Goal: Task Accomplishment & Management: Use online tool/utility

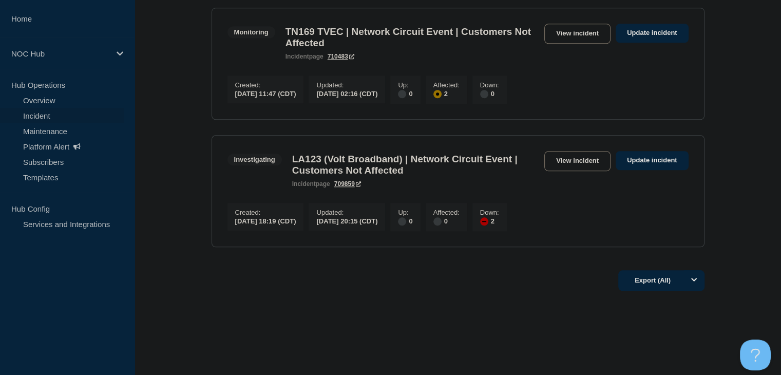
scroll to position [925, 0]
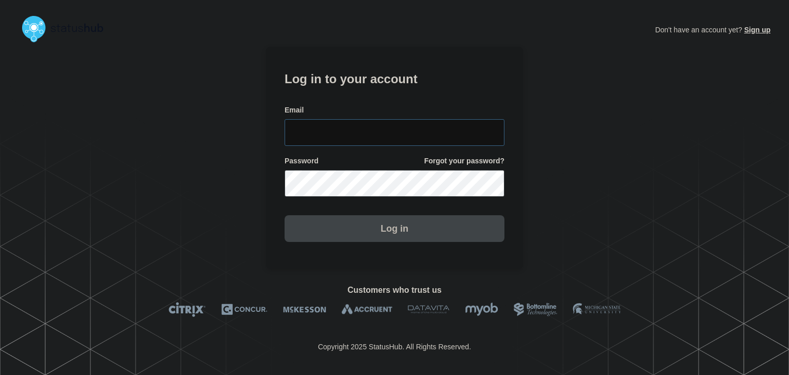
type input "amanda.mckeehan@conexon.us"
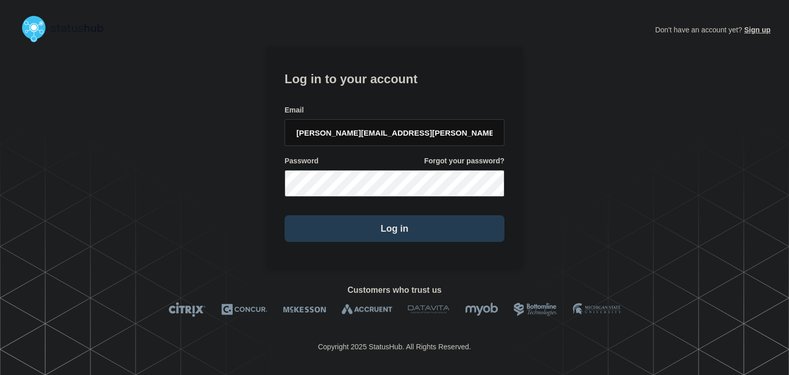
click at [348, 231] on button "Log in" at bounding box center [395, 228] width 220 height 27
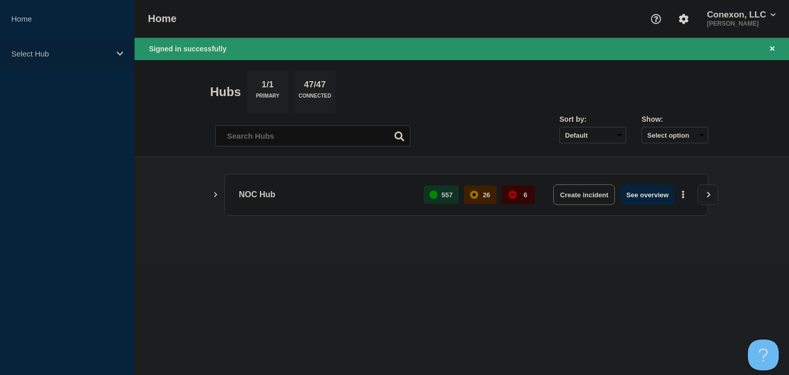
click at [120, 62] on div "Select Hub" at bounding box center [67, 53] width 135 height 31
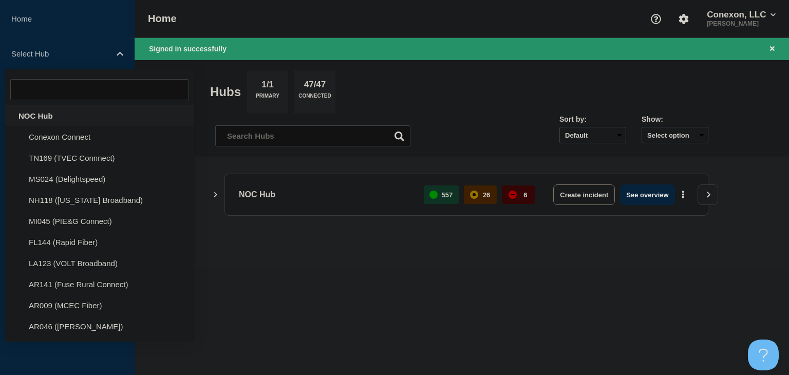
click at [80, 109] on div "NOC Hub" at bounding box center [99, 115] width 189 height 21
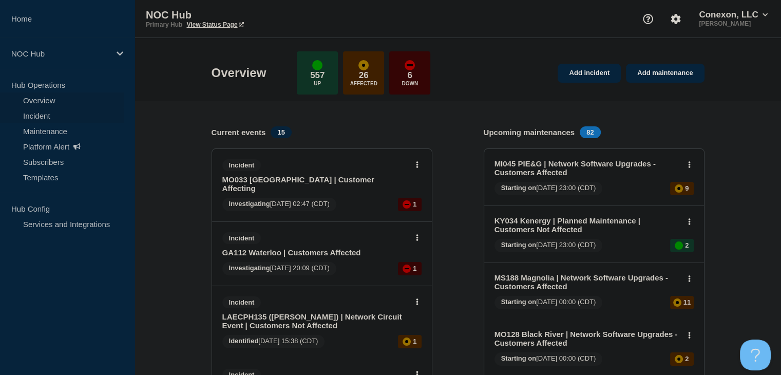
click at [54, 117] on link "Incident" at bounding box center [62, 115] width 124 height 15
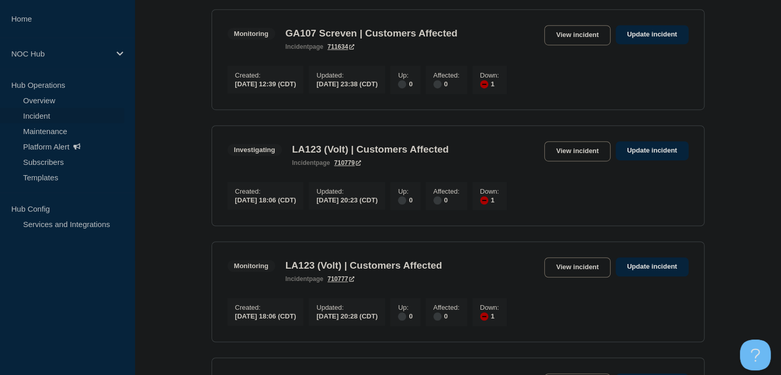
scroll to position [771, 0]
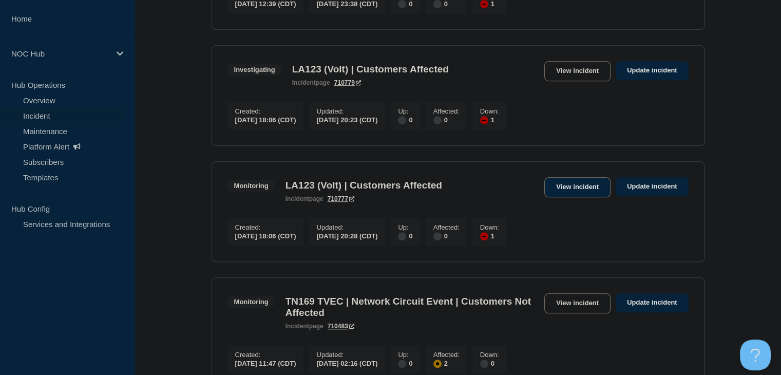
drag, startPoint x: 570, startPoint y: 199, endPoint x: 567, endPoint y: 206, distance: 7.8
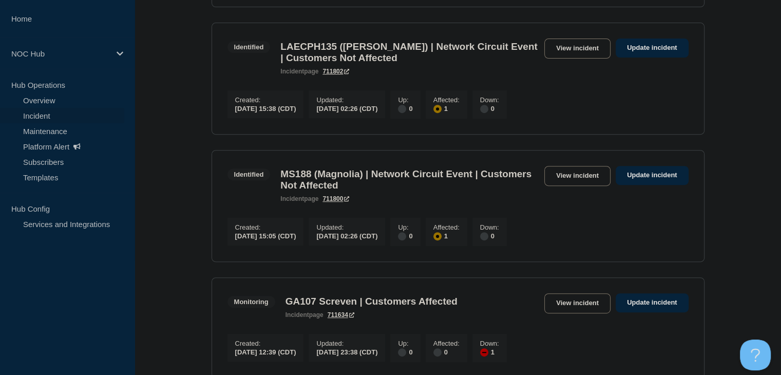
scroll to position [308, 0]
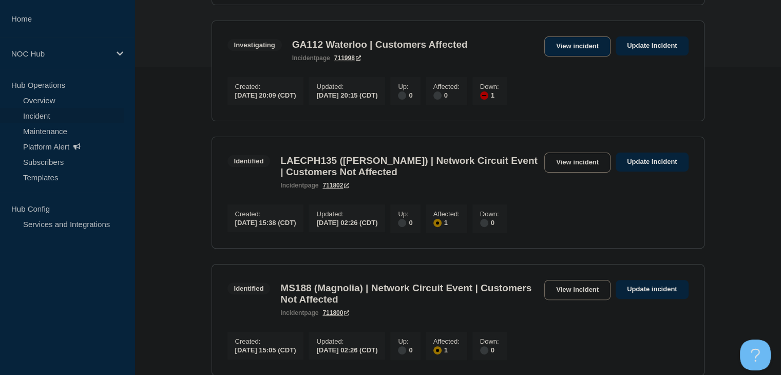
click at [568, 49] on link "View incident" at bounding box center [578, 46] width 66 height 20
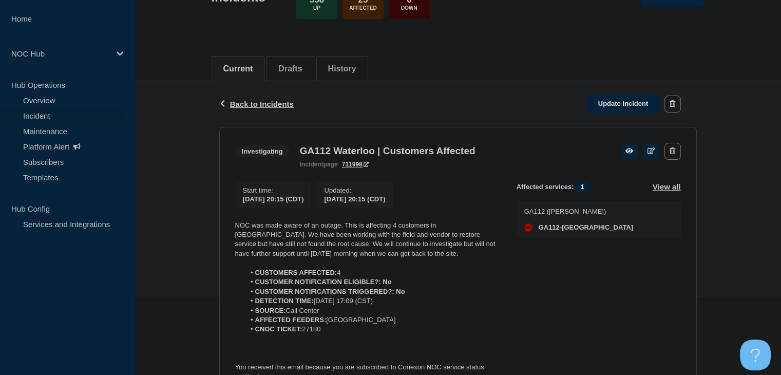
scroll to position [154, 0]
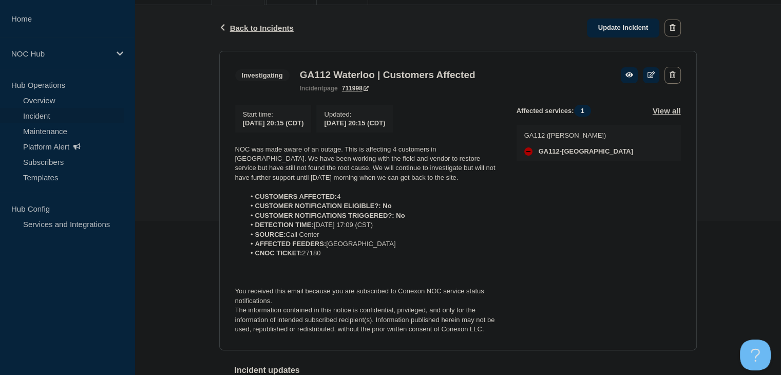
click at [70, 114] on link "Incident" at bounding box center [62, 115] width 124 height 15
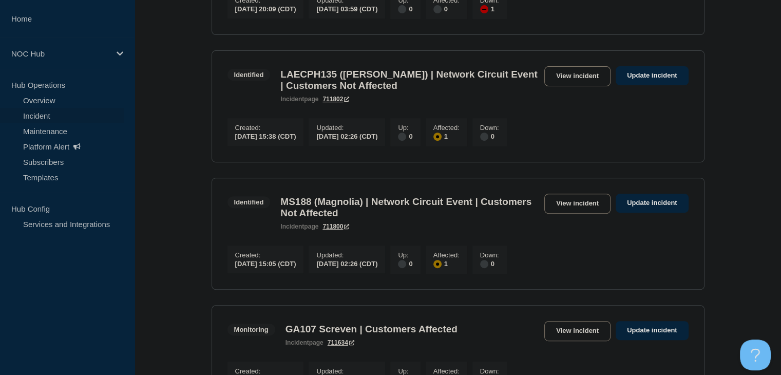
scroll to position [514, 0]
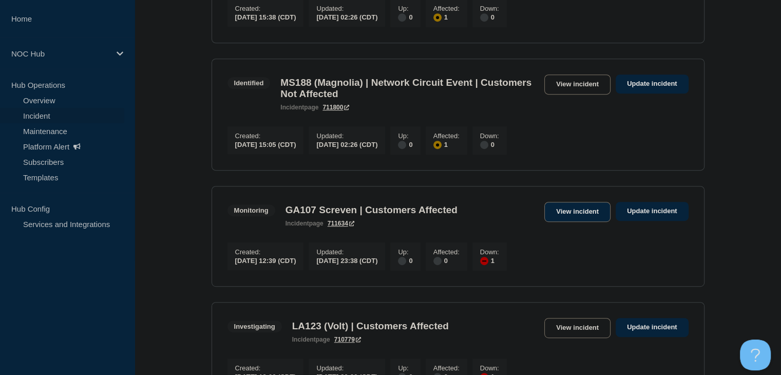
click at [565, 222] on link "View incident" at bounding box center [578, 212] width 66 height 20
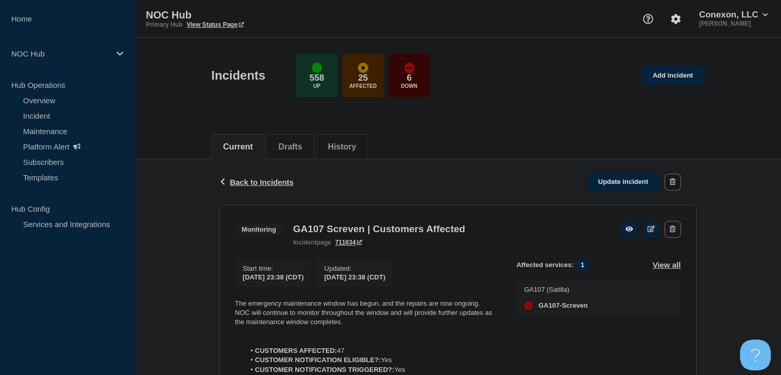
scroll to position [205, 0]
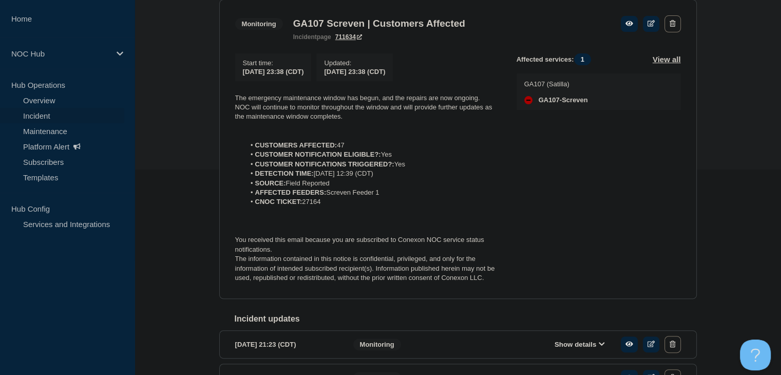
click at [58, 111] on link "Incident" at bounding box center [62, 115] width 124 height 15
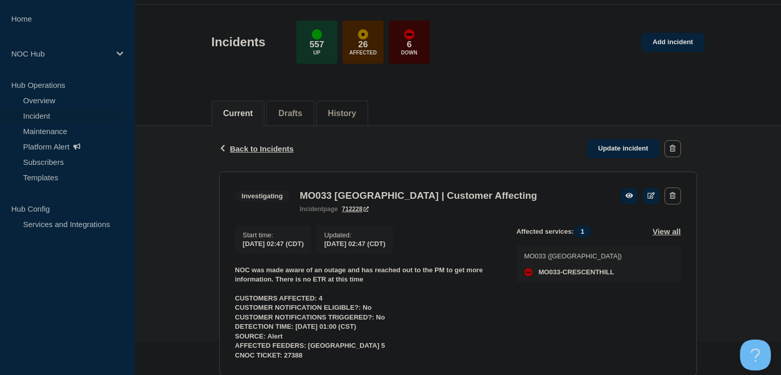
scroll to position [69, 0]
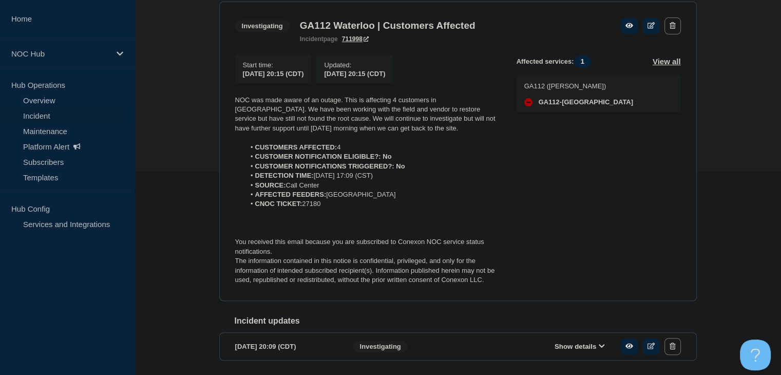
scroll to position [205, 0]
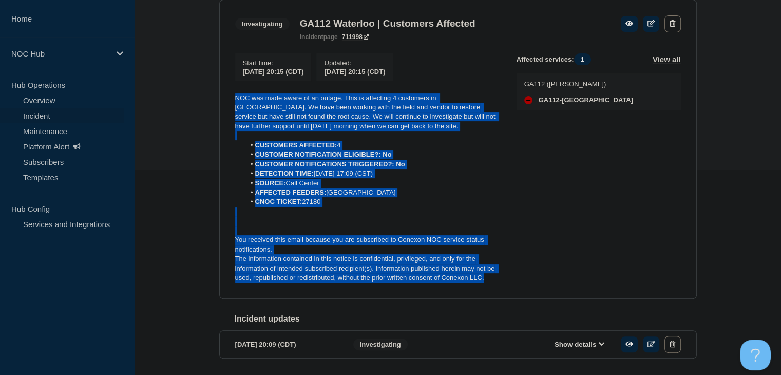
drag, startPoint x: 498, startPoint y: 282, endPoint x: 230, endPoint y: 103, distance: 322.0
click at [230, 103] on section "Investigating GA112 Waterloo | Customers Affected incident page 711998 Start ti…" at bounding box center [458, 149] width 478 height 300
copy div "NOC was made aware of an outage. This is affecting 4 customers in waterloo. We …"
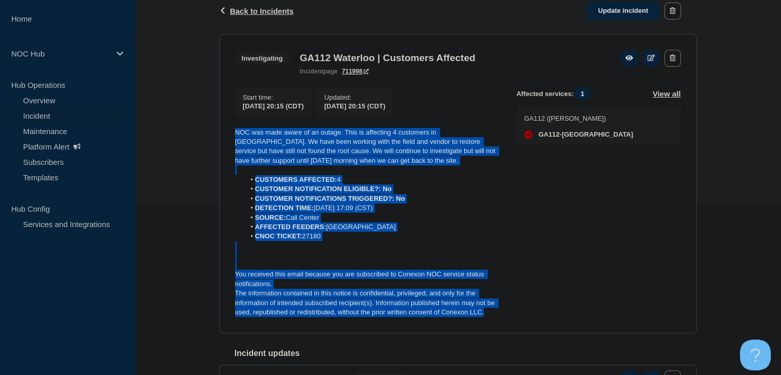
scroll to position [154, 0]
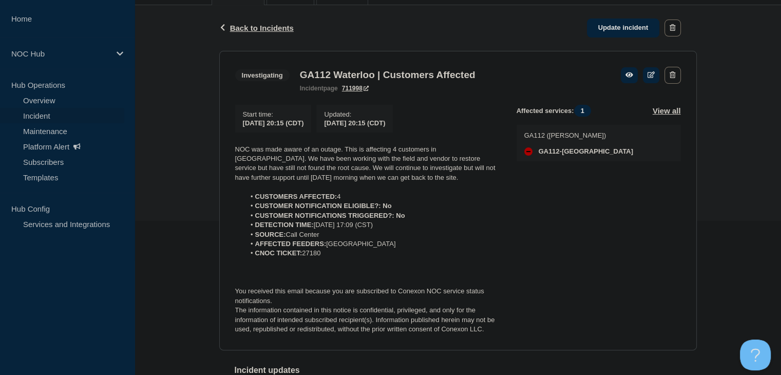
click at [615, 40] on div "Back Back to Incidents Update incident" at bounding box center [458, 28] width 478 height 46
click at [614, 31] on link "Update incident" at bounding box center [623, 27] width 73 height 19
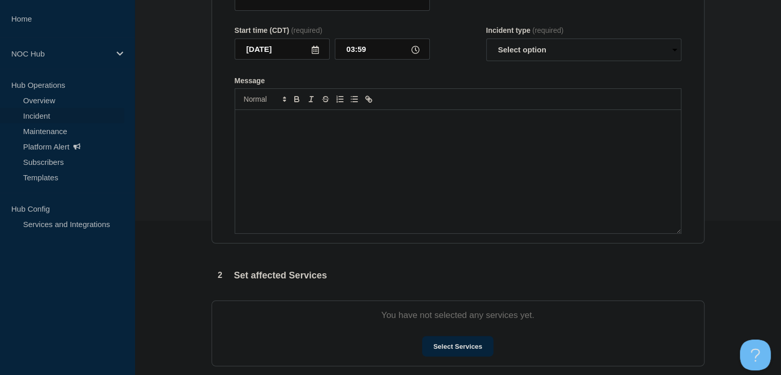
type input "GA112 Waterloo | Customers Affected"
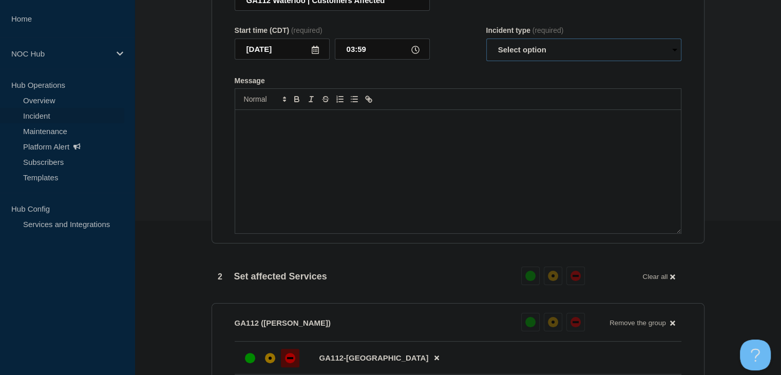
click at [558, 61] on select "Select option Investigating Identified Monitoring Resolved" at bounding box center [584, 50] width 195 height 23
select select "investigating"
click at [487, 59] on select "Select option Investigating Identified Monitoring Resolved" at bounding box center [584, 50] width 195 height 23
click at [448, 233] on div "Message" at bounding box center [458, 171] width 446 height 123
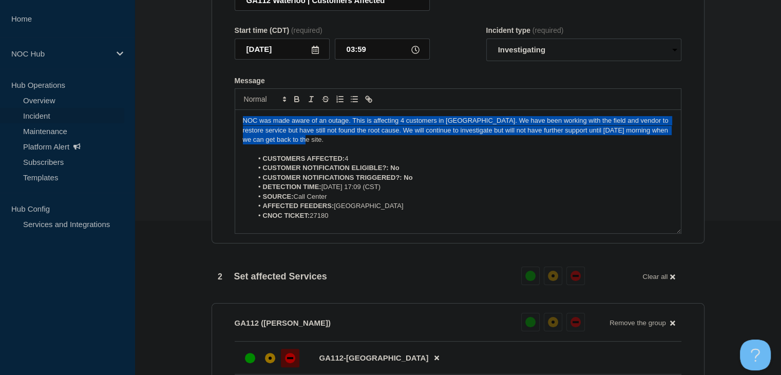
drag, startPoint x: 335, startPoint y: 163, endPoint x: 208, endPoint y: 142, distance: 128.5
click at [208, 142] on div "1 Provide details Title (required) GA112 Waterloo | Customers Affected Start ti…" at bounding box center [457, 313] width 505 height 759
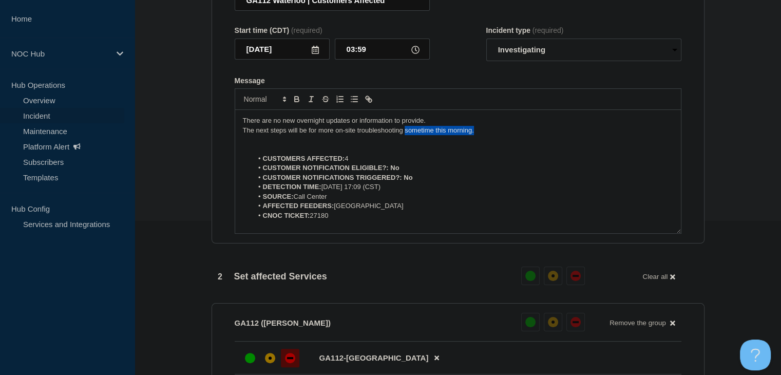
drag, startPoint x: 495, startPoint y: 153, endPoint x: 405, endPoint y: 152, distance: 89.9
click at [405, 135] on p "The next steps will be for more on-site troubleshooting sometime this morning." at bounding box center [458, 130] width 431 height 9
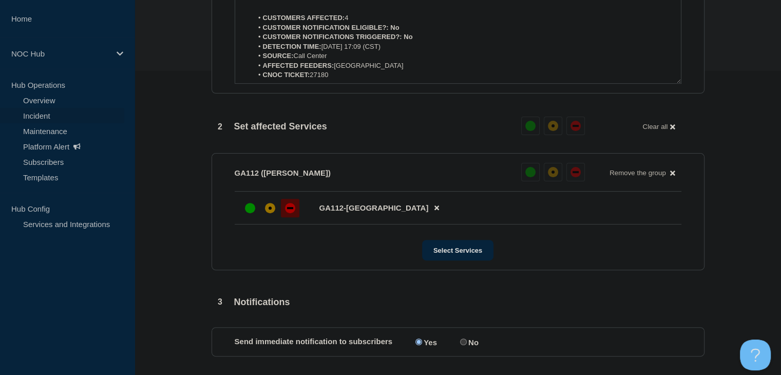
scroll to position [462, 0]
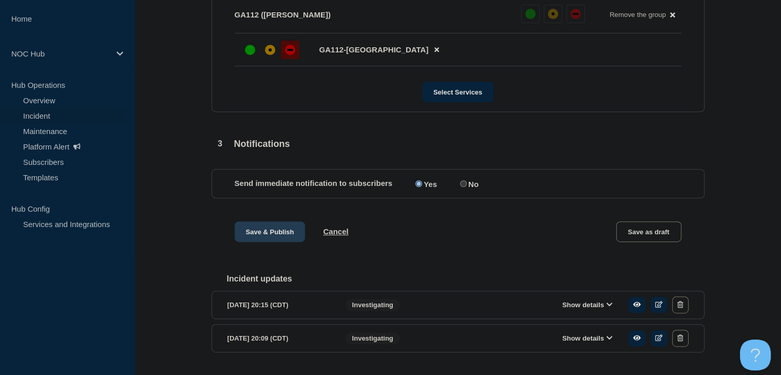
click at [271, 242] on button "Save & Publish" at bounding box center [270, 231] width 71 height 21
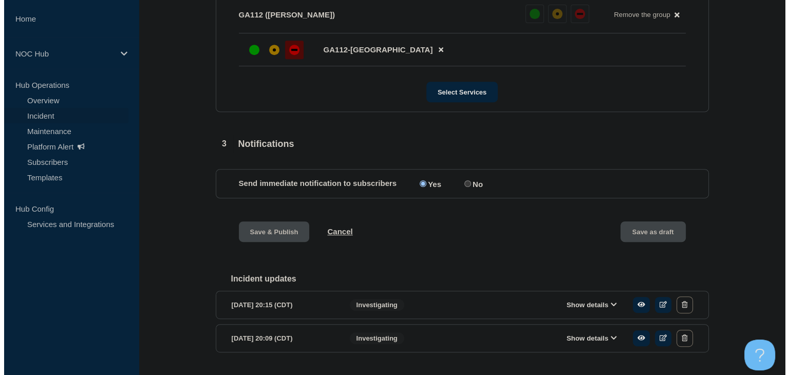
scroll to position [0, 0]
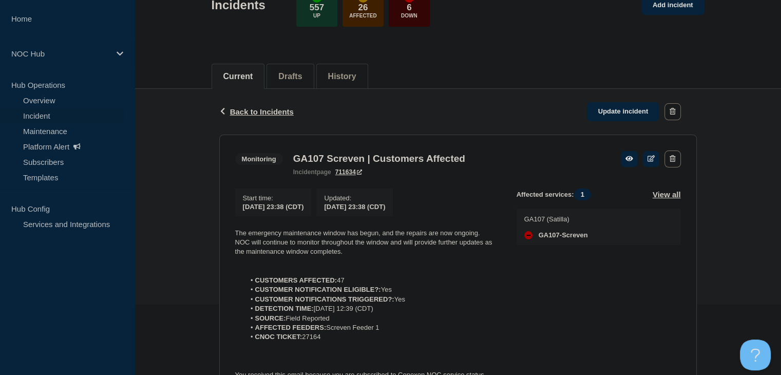
scroll to position [154, 0]
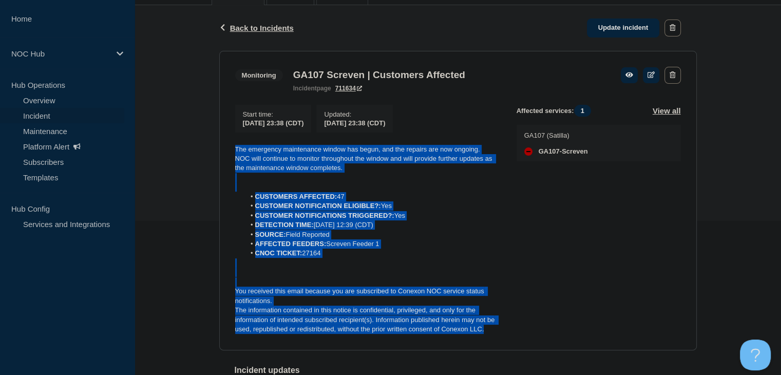
drag, startPoint x: 498, startPoint y: 340, endPoint x: 225, endPoint y: 157, distance: 328.9
click at [225, 157] on section "Monitoring GA107 Screven | Customers Affected incident page 711634 Start time :…" at bounding box center [458, 201] width 478 height 300
copy div "The emergency maintenance window has begun, and the repairs are now ongoing. NO…"
click at [625, 31] on link "Update incident" at bounding box center [623, 27] width 73 height 19
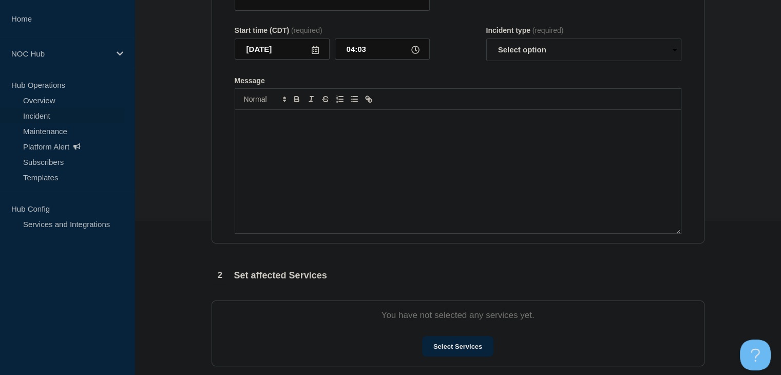
click at [366, 210] on div "Message" at bounding box center [458, 171] width 446 height 123
type input "GA107 Screven | Customers Affected"
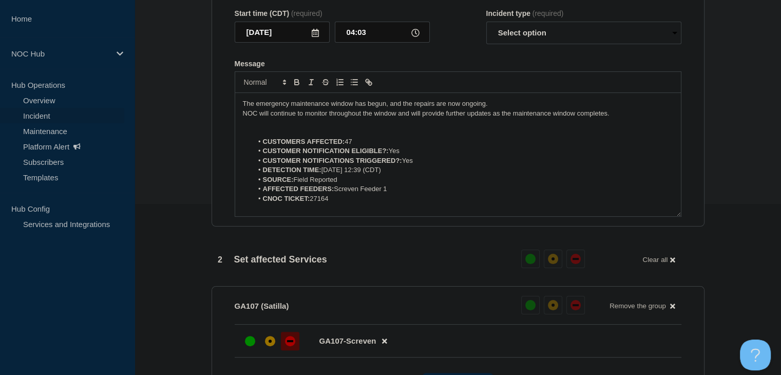
scroll to position [43, 0]
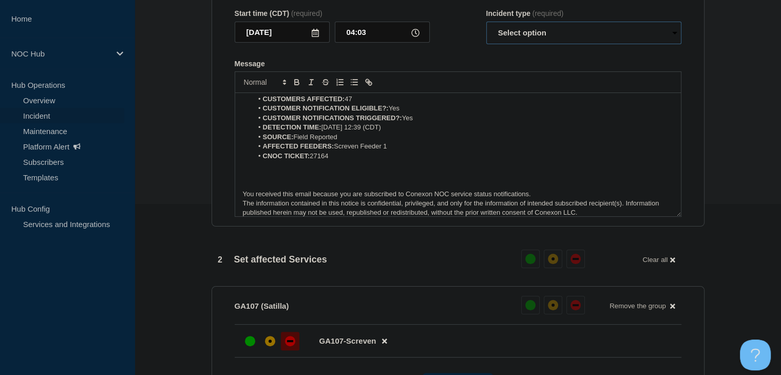
click at [521, 44] on select "Select option Investigating Identified Monitoring Resolved" at bounding box center [584, 33] width 195 height 23
select select "monitoring"
click at [487, 42] on select "Select option Investigating Identified Monitoring Resolved" at bounding box center [584, 33] width 195 height 23
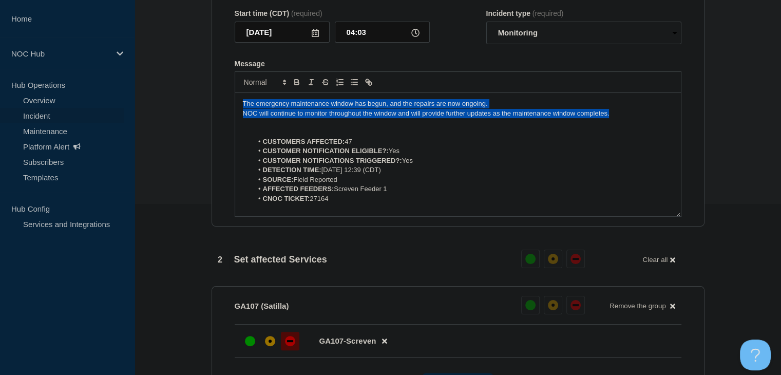
drag, startPoint x: 624, startPoint y: 135, endPoint x: 201, endPoint y: 120, distance: 422.5
click at [201, 120] on section "1 Provide details Title (required) GA107 Screven | Customers Affected Start tim…" at bounding box center [458, 346] width 647 height 859
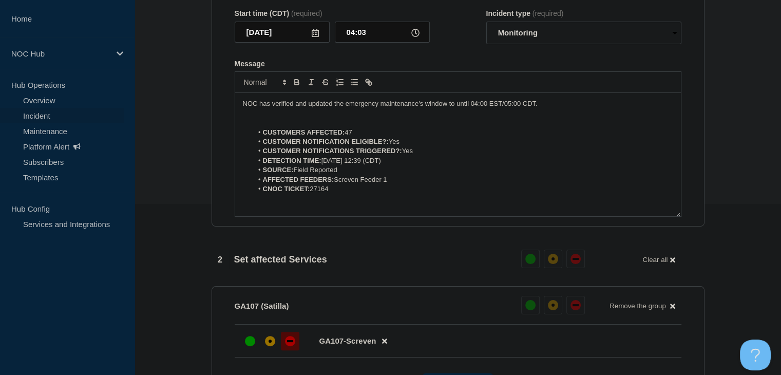
click at [478, 108] on p "NOC has verified and updated the emergency maintenance's window to until 04:00 …" at bounding box center [458, 103] width 431 height 9
click at [557, 108] on p "NOC has verified and updated the emergency maintenance's window to until 06:00 …" at bounding box center [458, 103] width 431 height 9
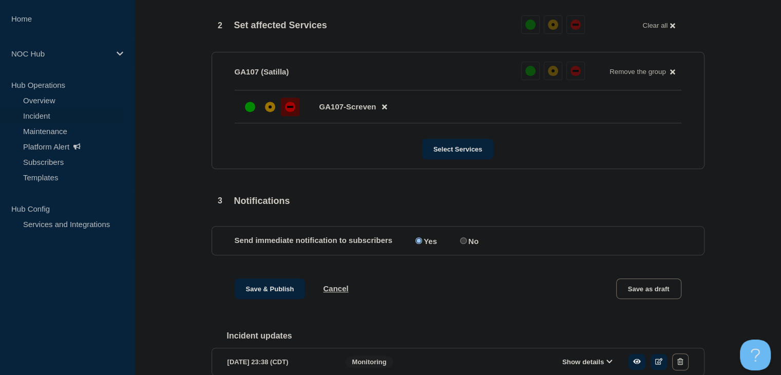
scroll to position [428, 0]
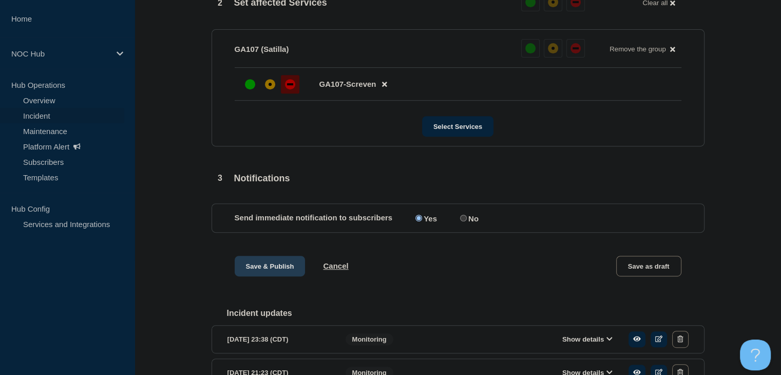
click at [259, 276] on button "Save & Publish" at bounding box center [270, 266] width 71 height 21
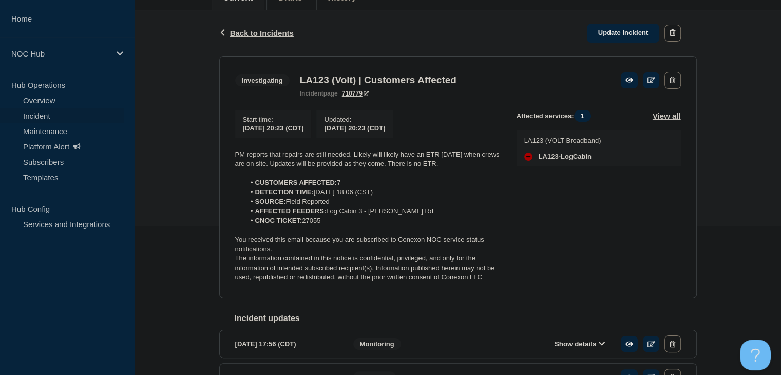
scroll to position [154, 0]
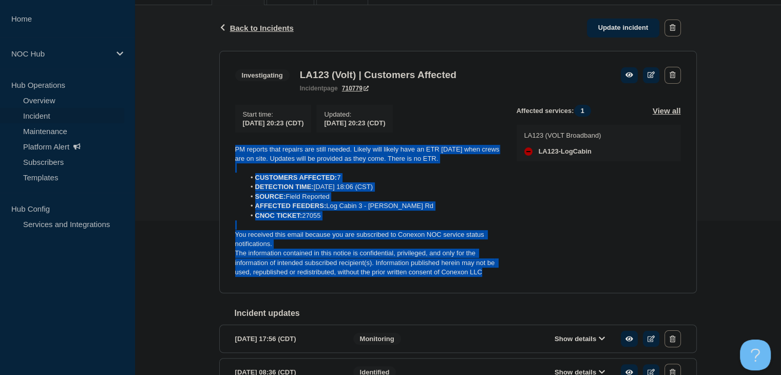
drag, startPoint x: 492, startPoint y: 281, endPoint x: 197, endPoint y: 153, distance: 321.2
click at [197, 153] on div "Back Back to Incidents Update incident Investigating LA123 (Volt) | Customers A…" at bounding box center [458, 228] width 647 height 447
copy div "PM reports that repairs are still needed. Likely will likely have an ETR tomorr…"
click at [604, 35] on link "Update incident" at bounding box center [623, 27] width 73 height 19
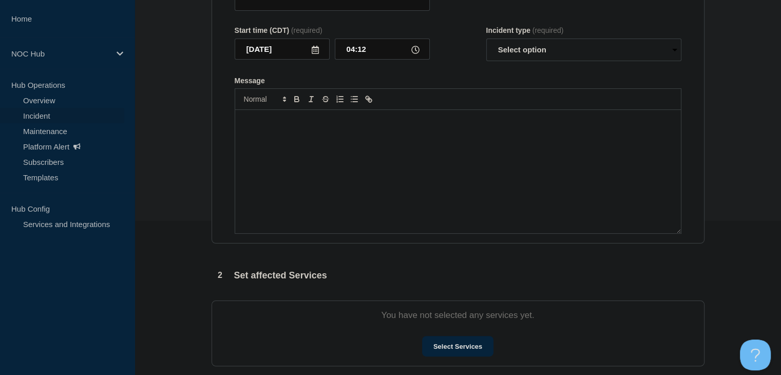
type input "LA123 (Volt) | Customers Affected"
click at [371, 196] on div "Message" at bounding box center [458, 171] width 446 height 123
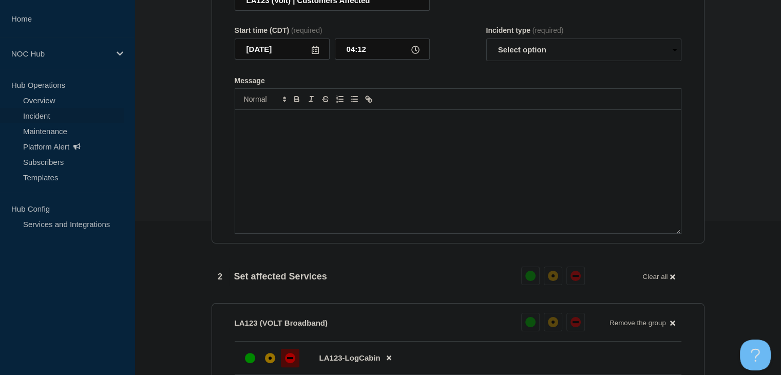
scroll to position [171, 0]
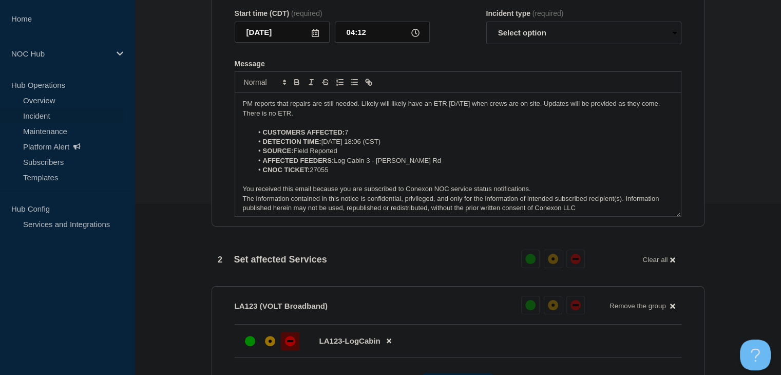
drag, startPoint x: 561, startPoint y: 37, endPoint x: 556, endPoint y: 45, distance: 9.7
click at [561, 17] on span "(required)" at bounding box center [548, 13] width 31 height 8
click at [555, 44] on select "Select option Investigating Identified Monitoring Resolved" at bounding box center [584, 33] width 195 height 23
select select "monitoring"
click at [487, 42] on select "Select option Investigating Identified Monitoring Resolved" at bounding box center [584, 33] width 195 height 23
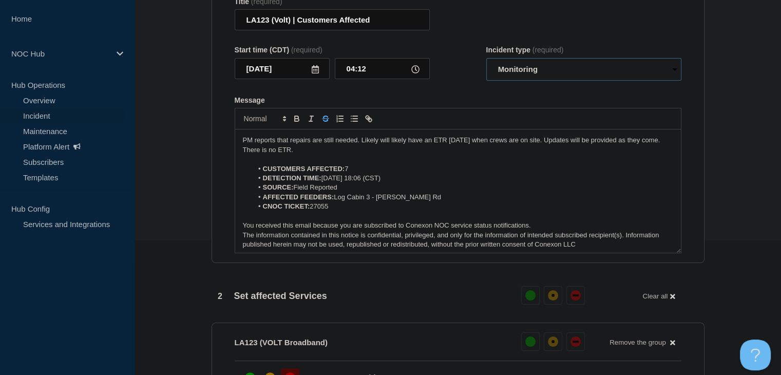
scroll to position [120, 0]
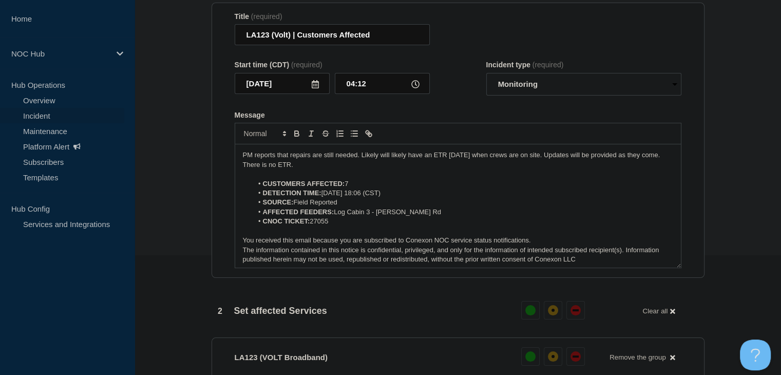
drag, startPoint x: 323, startPoint y: 185, endPoint x: 155, endPoint y: 146, distance: 172.5
click at [155, 146] on section "1 Provide details Title (required) LA123 (Volt) | Customers Affected Start time…" at bounding box center [458, 382] width 647 height 826
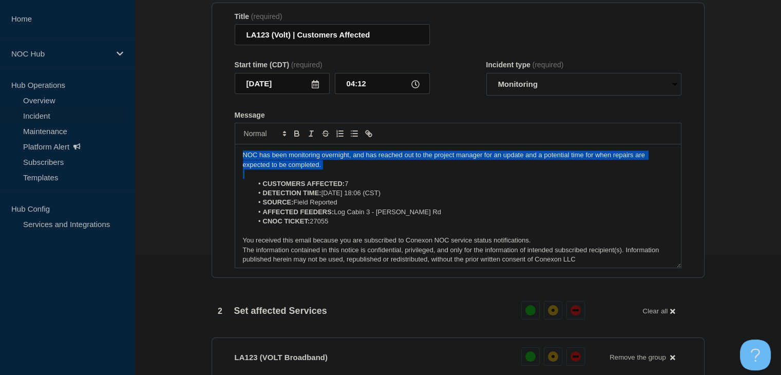
drag, startPoint x: 326, startPoint y: 190, endPoint x: 210, endPoint y: 169, distance: 117.5
click at [210, 169] on div "1 Provide details Title (required) LA123 (Volt) | Customers Affected Start time…" at bounding box center [457, 382] width 505 height 826
copy p "NOC has been monitoring overnight, and has reached out to the project manager f…"
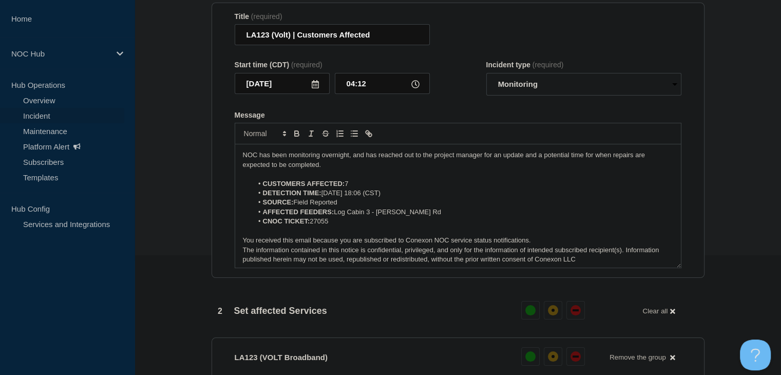
click at [185, 147] on section "1 Provide details Title (required) LA123 (Volt) | Customers Affected Start time…" at bounding box center [458, 382] width 647 height 826
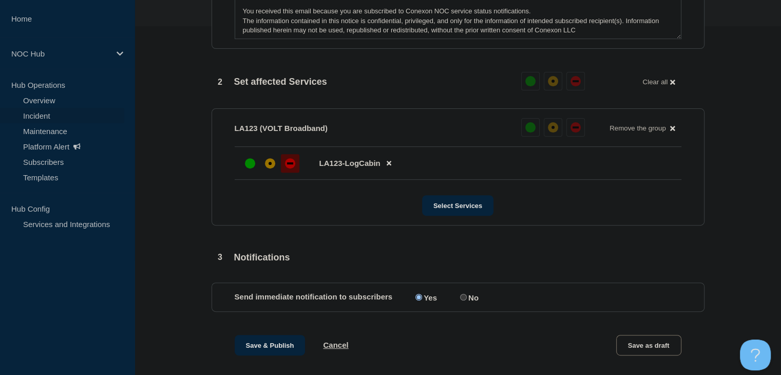
scroll to position [479, 0]
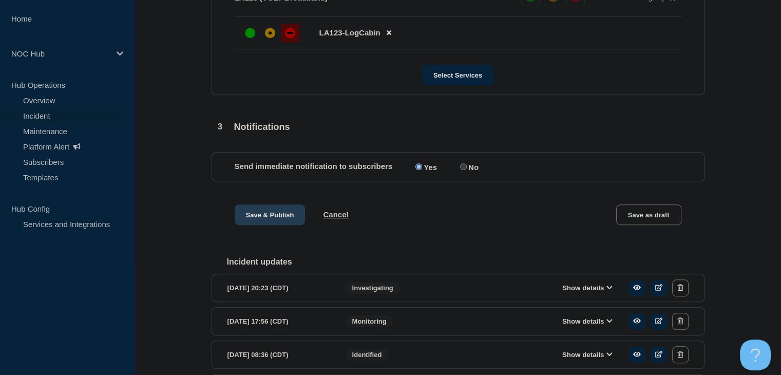
click at [277, 225] on button "Save & Publish" at bounding box center [270, 214] width 71 height 21
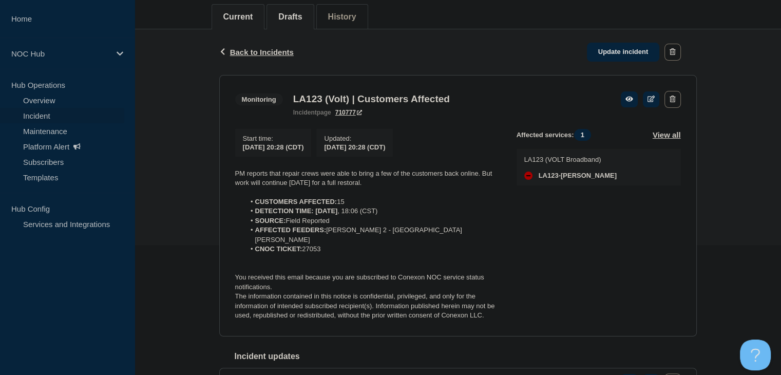
scroll to position [154, 0]
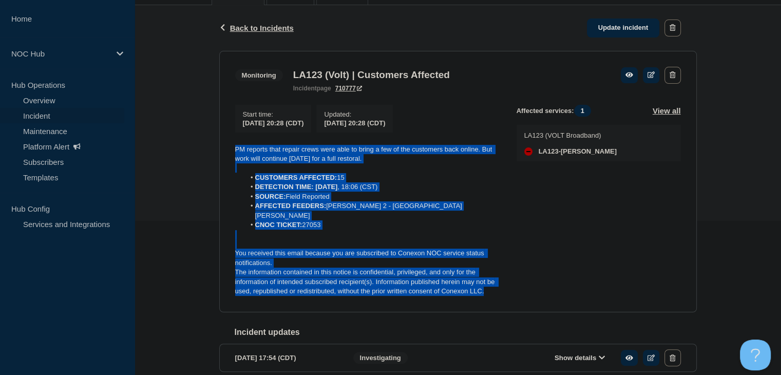
drag, startPoint x: 494, startPoint y: 286, endPoint x: 264, endPoint y: 159, distance: 263.1
click at [234, 151] on section "Monitoring LA123 (Volt) | Customers Affected incident page 710777 Start time : …" at bounding box center [458, 181] width 478 height 261
copy div "PM reports that repair crews were able to bring a few of the customers back onl…"
click at [598, 26] on link "Update incident" at bounding box center [623, 27] width 73 height 19
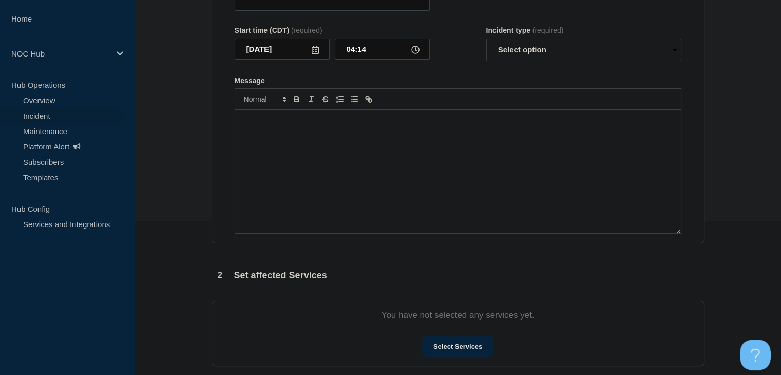
type input "LA123 (Volt) | Customers Affected"
click at [395, 206] on div "Message" at bounding box center [458, 171] width 446 height 123
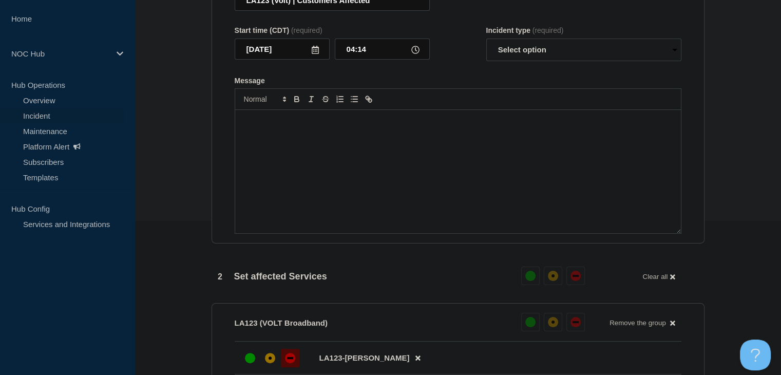
scroll to position [171, 0]
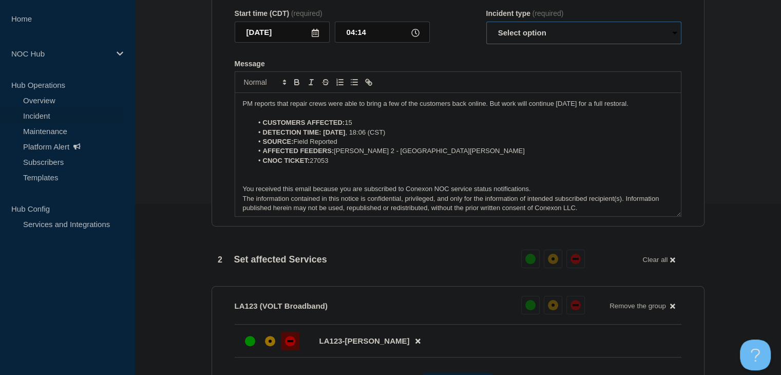
click at [533, 44] on select "Select option Investigating Identified Monitoring Resolved" at bounding box center [584, 33] width 195 height 23
select select "monitoring"
click at [487, 42] on select "Select option Investigating Identified Monitoring Resolved" at bounding box center [584, 33] width 195 height 23
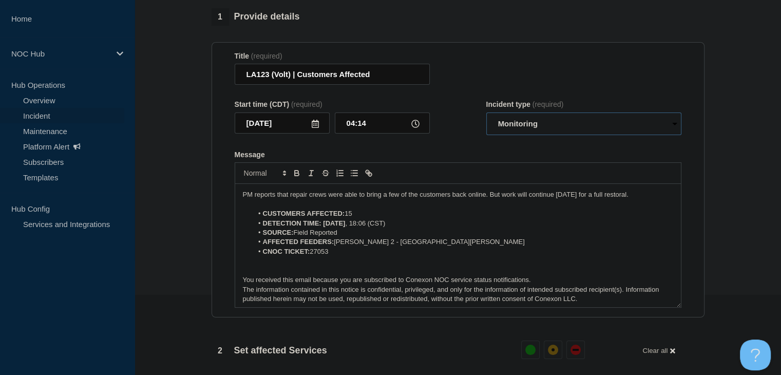
scroll to position [17, 0]
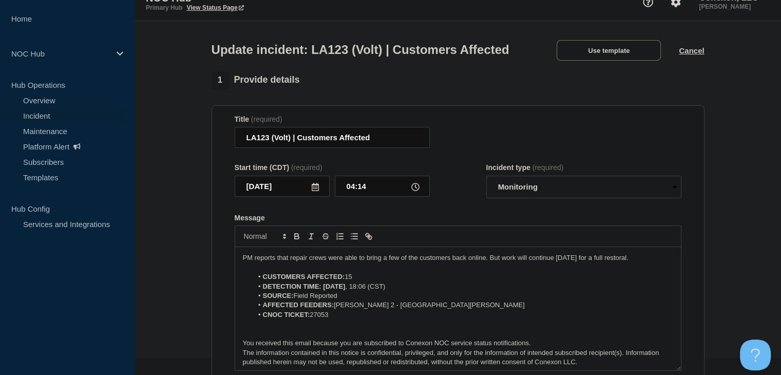
click at [279, 263] on p "PM reports that repair crews were able to bring a few of the customers back onl…" at bounding box center [458, 257] width 431 height 9
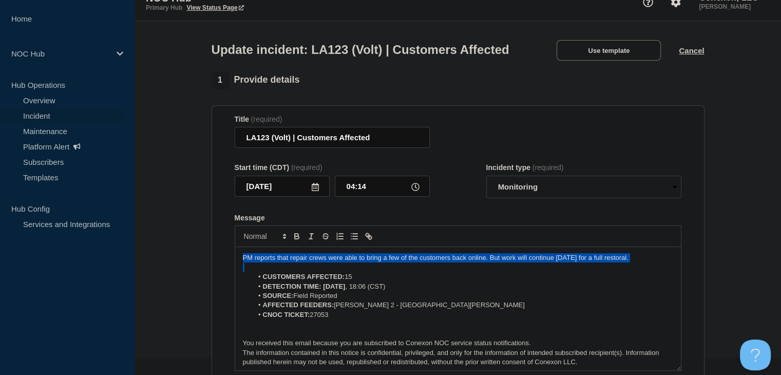
click at [279, 263] on p "PM reports that repair crews were able to bring a few of the customers back onl…" at bounding box center [458, 257] width 431 height 9
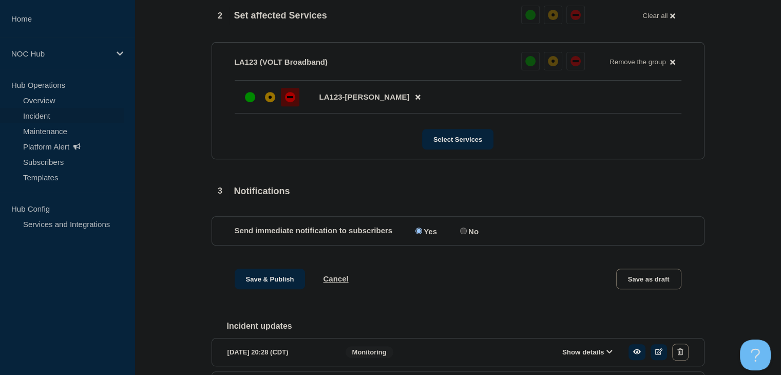
scroll to position [470, 0]
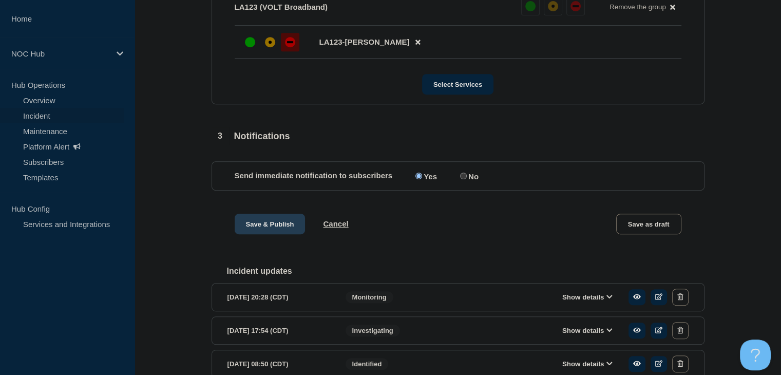
click at [267, 234] on button "Save & Publish" at bounding box center [270, 224] width 71 height 21
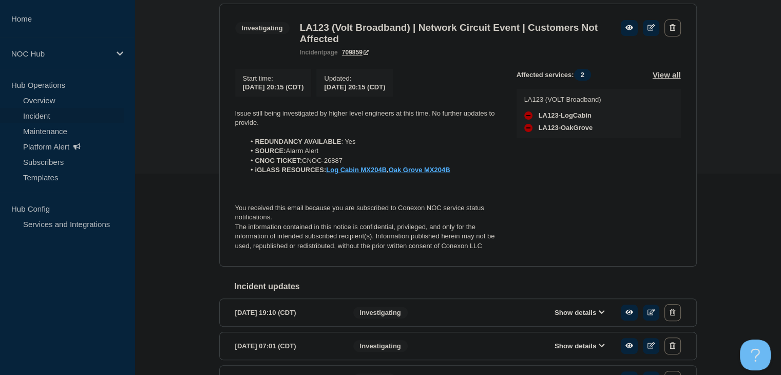
scroll to position [205, 0]
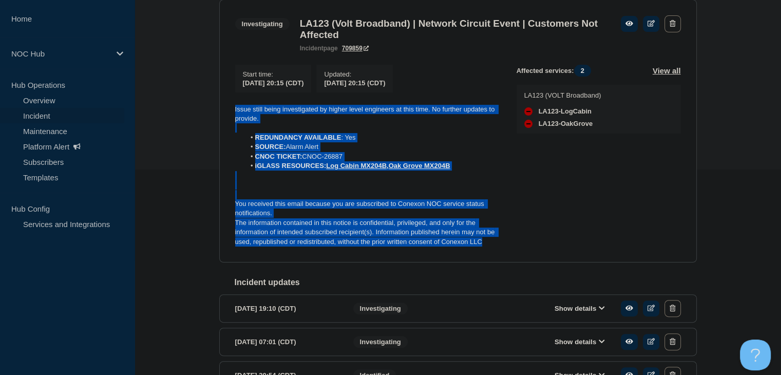
drag, startPoint x: 491, startPoint y: 249, endPoint x: 228, endPoint y: 113, distance: 296.2
click at [228, 113] on section "Investigating LA123 (Volt Broadband) | Network Circuit Event | Customers Not Af…" at bounding box center [458, 131] width 478 height 264
copy div "Issue still being investigated by higher level engineers at this time. No furth…"
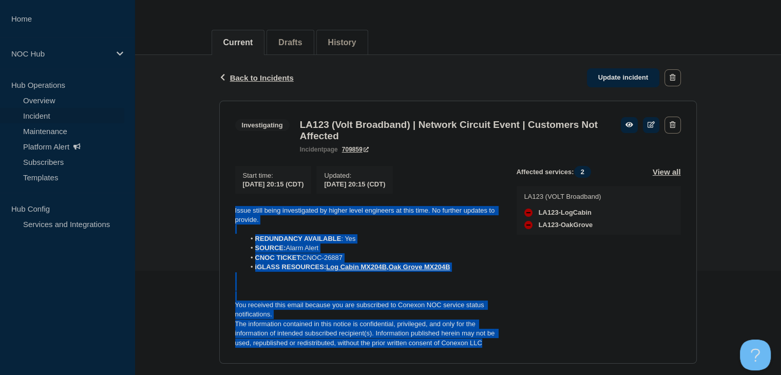
scroll to position [103, 0]
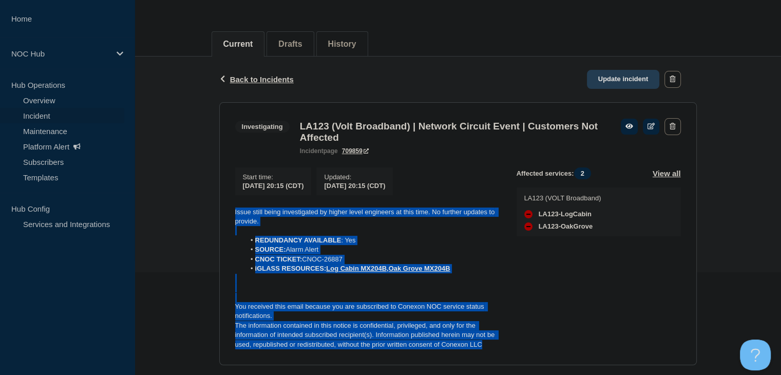
click at [606, 81] on link "Update incident" at bounding box center [623, 79] width 73 height 19
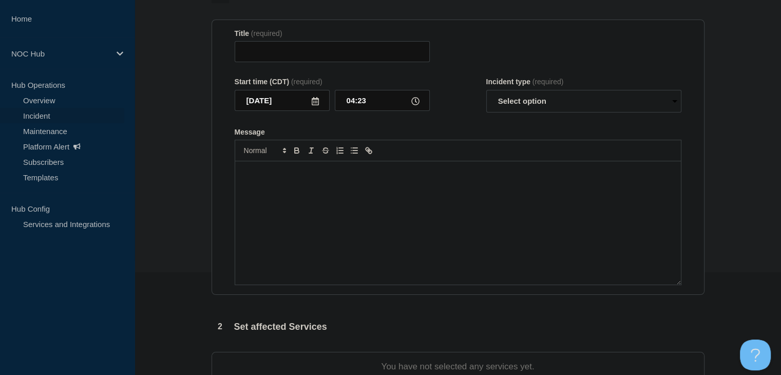
type input "LA123 (Volt Broadband) | Network Circuit Event | Customers Not Affected"
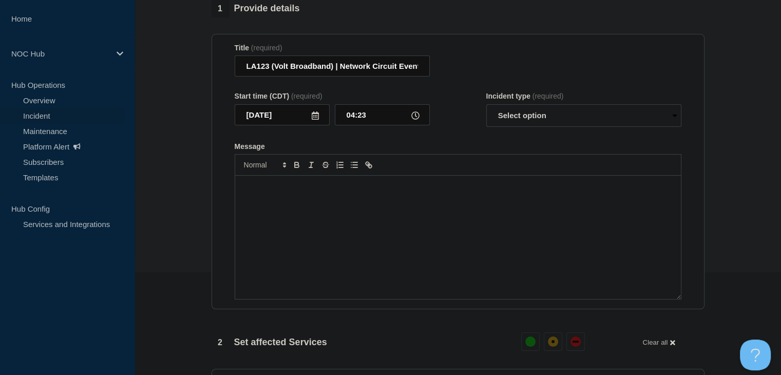
click at [380, 212] on div "Message" at bounding box center [458, 237] width 446 height 123
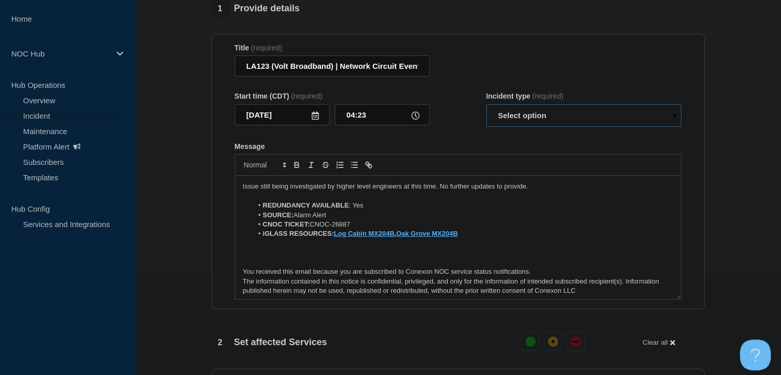
click at [528, 126] on select "Select option Investigating Identified Monitoring Resolved" at bounding box center [584, 115] width 195 height 23
select select "investigating"
click at [487, 110] on select "Select option Investigating Identified Monitoring Resolved" at bounding box center [584, 115] width 195 height 23
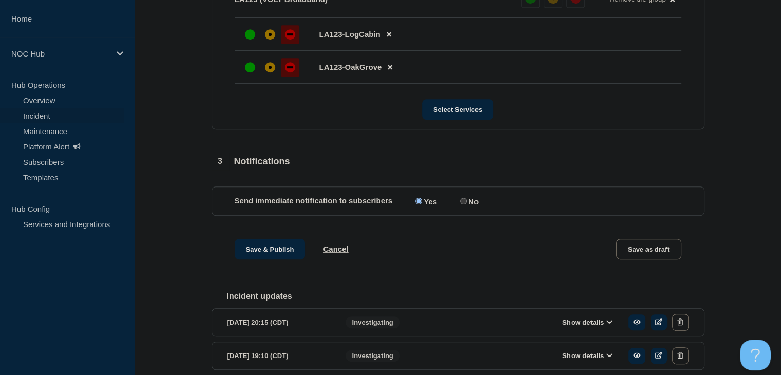
scroll to position [514, 0]
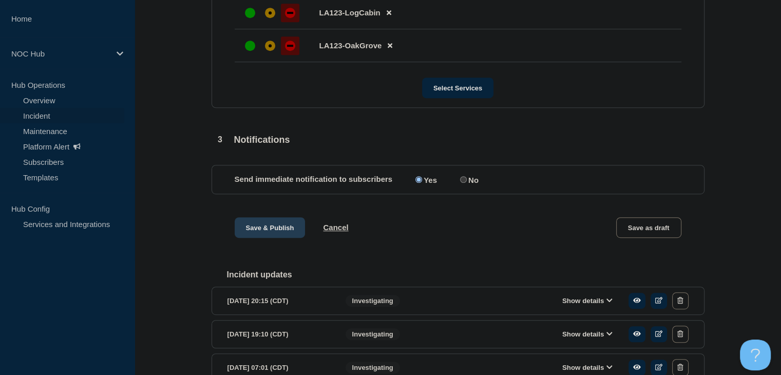
click at [257, 234] on button "Save & Publish" at bounding box center [270, 227] width 71 height 21
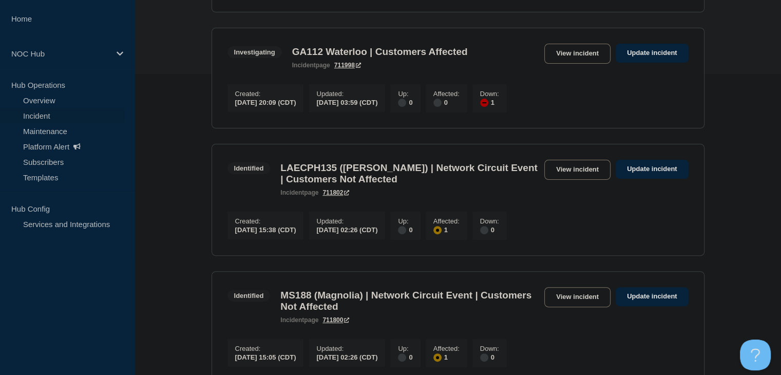
scroll to position [205, 0]
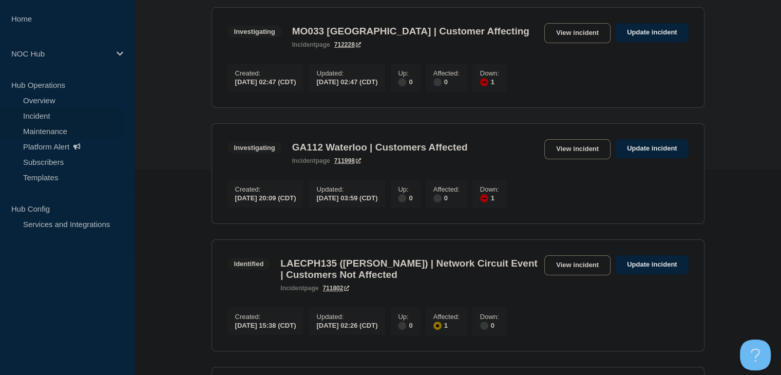
click at [65, 129] on link "Maintenance" at bounding box center [62, 130] width 124 height 15
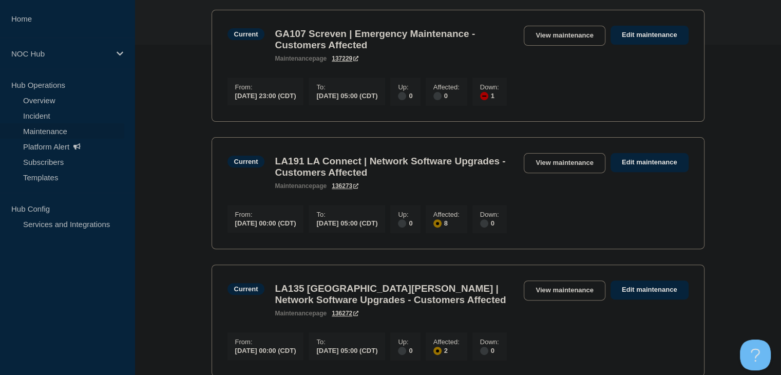
scroll to position [205, 0]
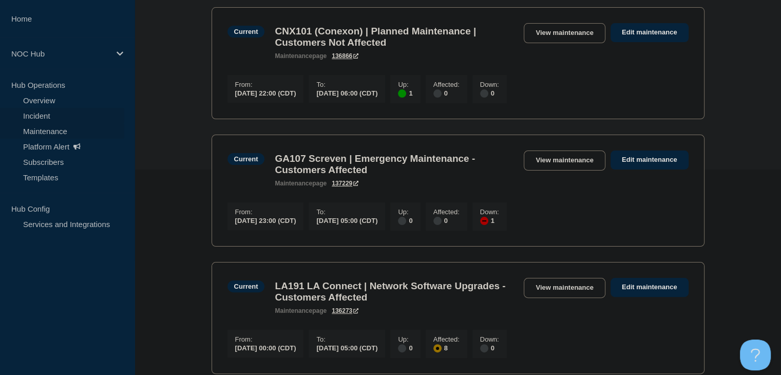
click at [61, 111] on link "Incident" at bounding box center [62, 115] width 124 height 15
